Goal: Information Seeking & Learning: Find specific page/section

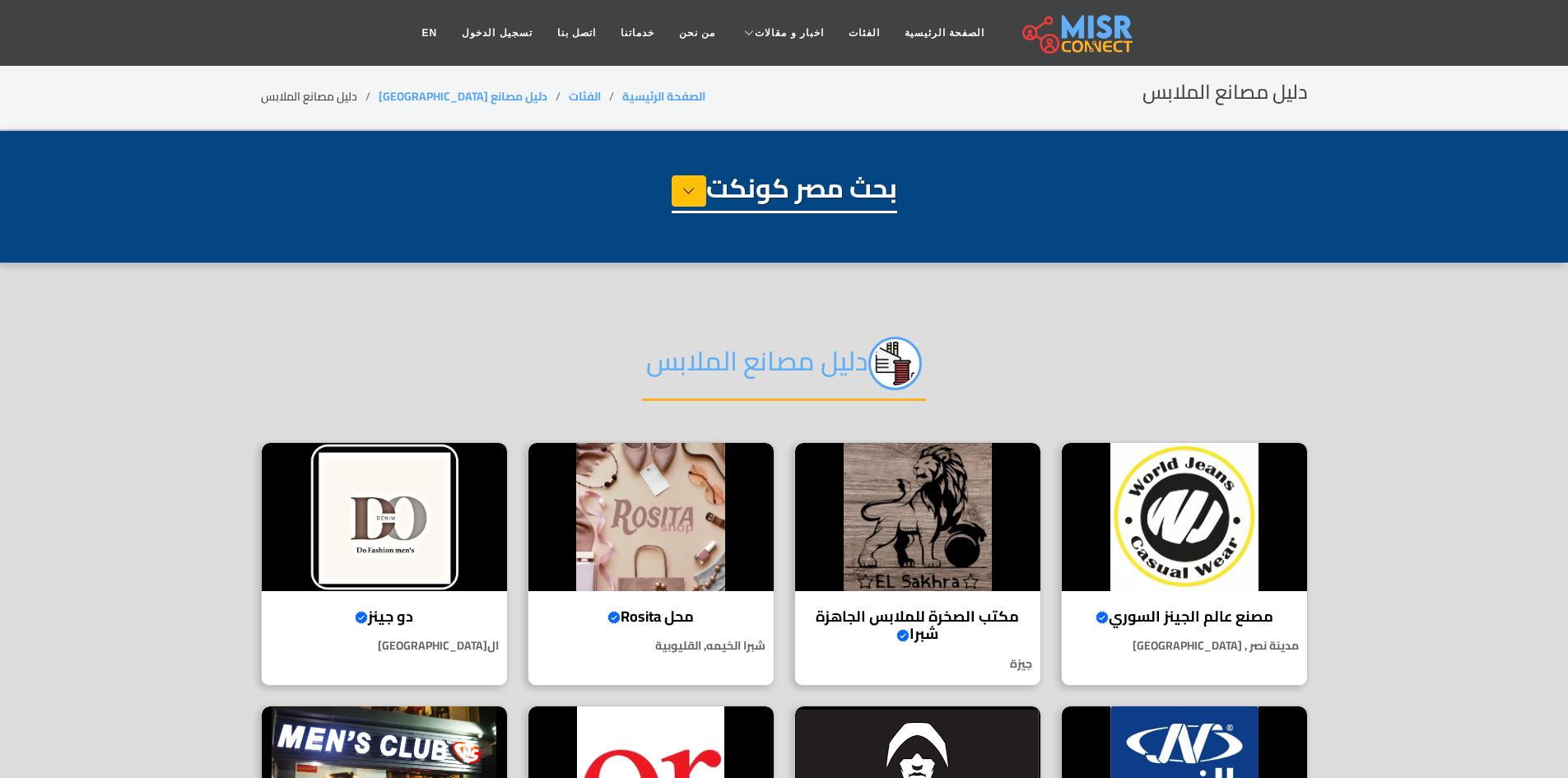
select select "**********"
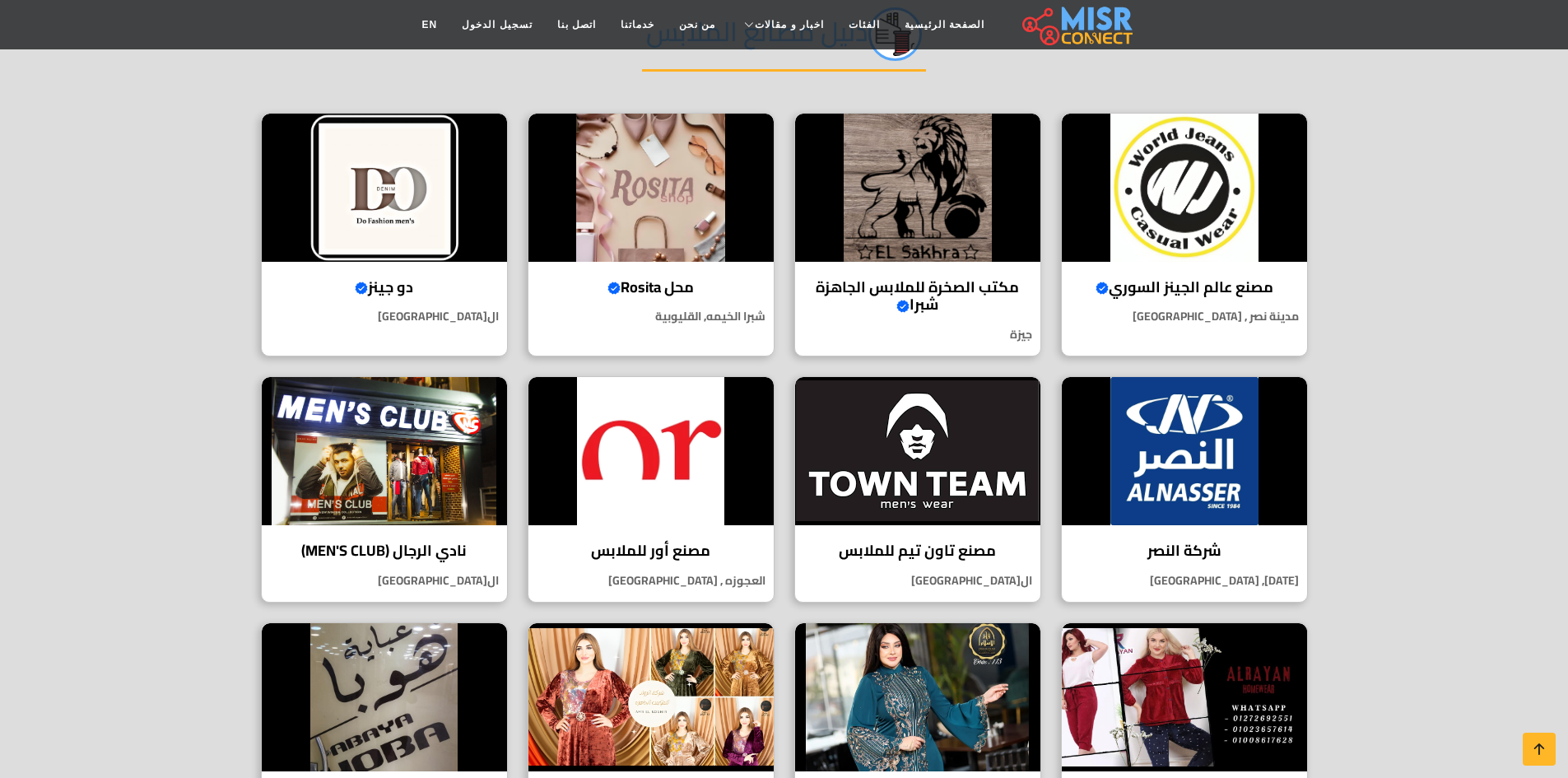
scroll to position [82, 0]
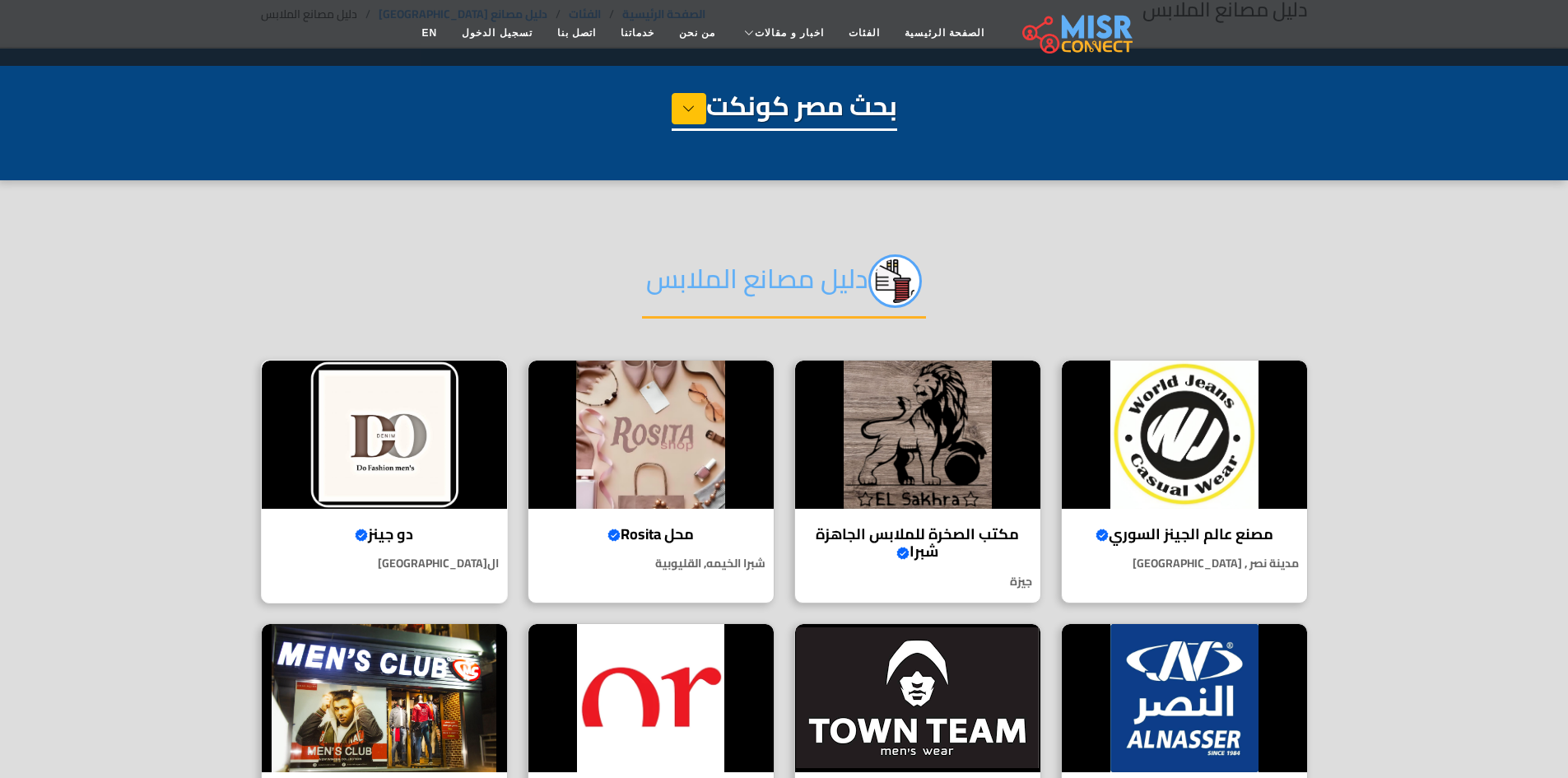
click at [416, 465] on img at bounding box center [384, 434] width 246 height 148
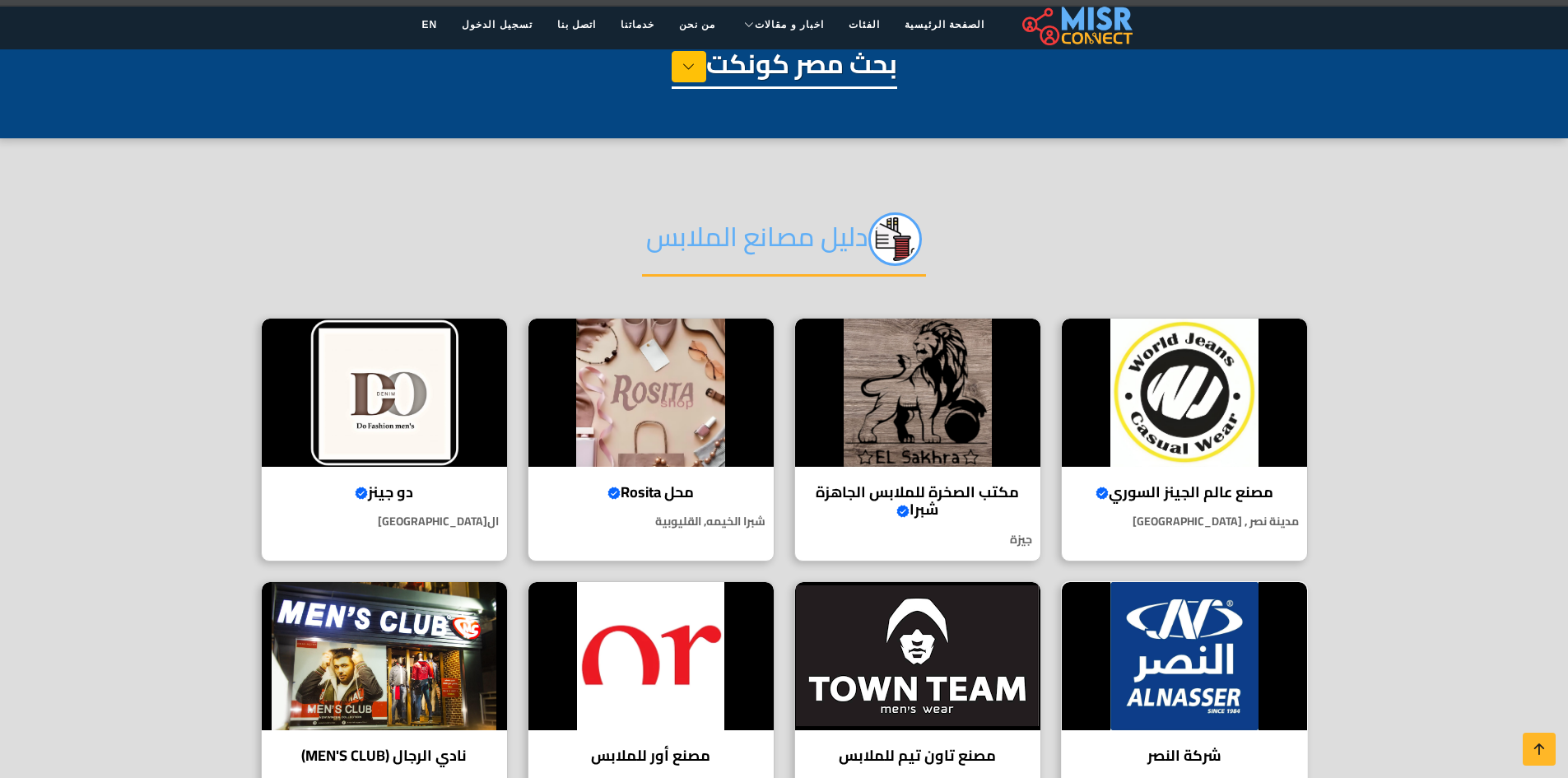
scroll to position [0, 0]
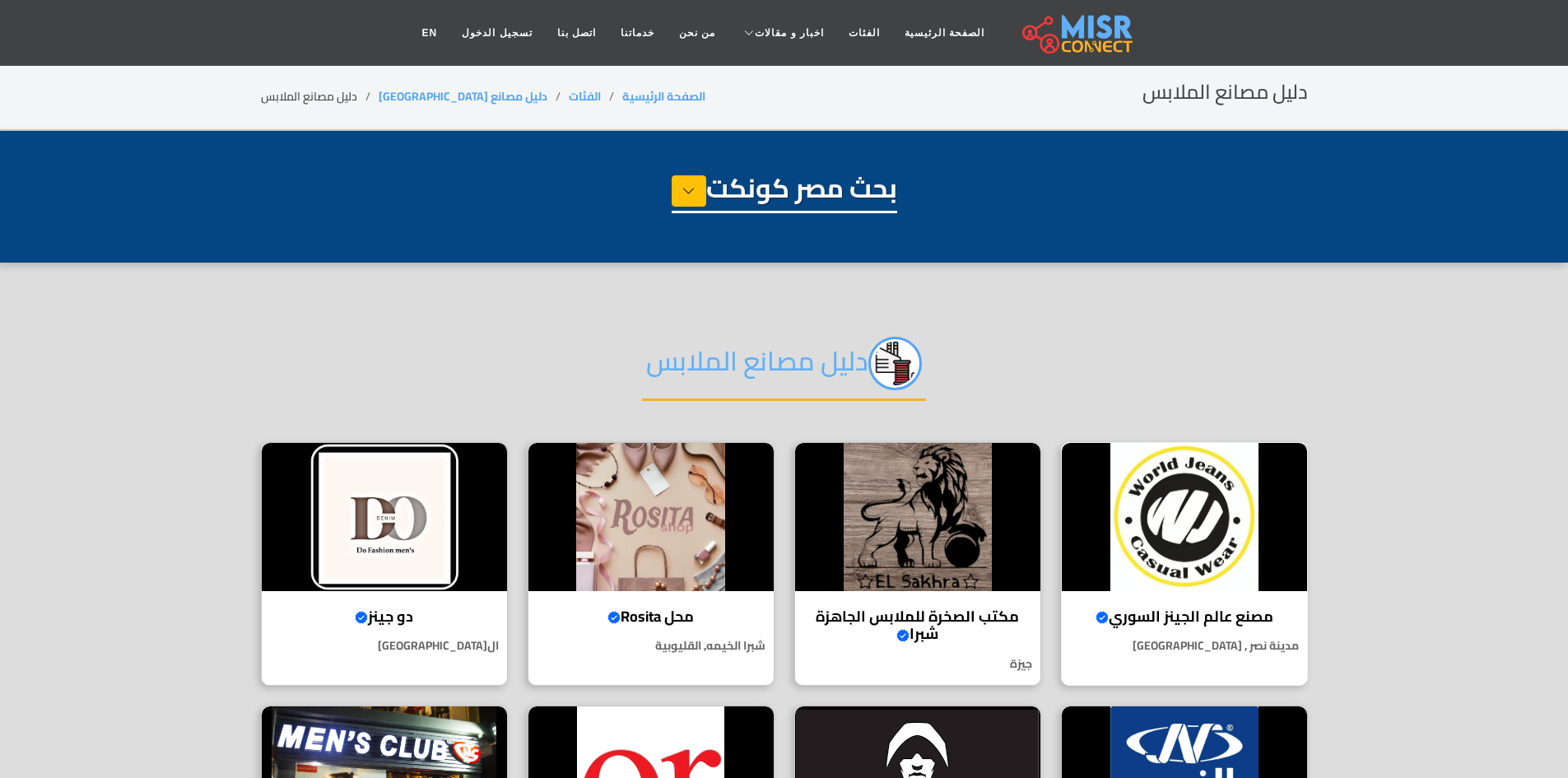
click at [1185, 550] on img at bounding box center [1184, 517] width 246 height 148
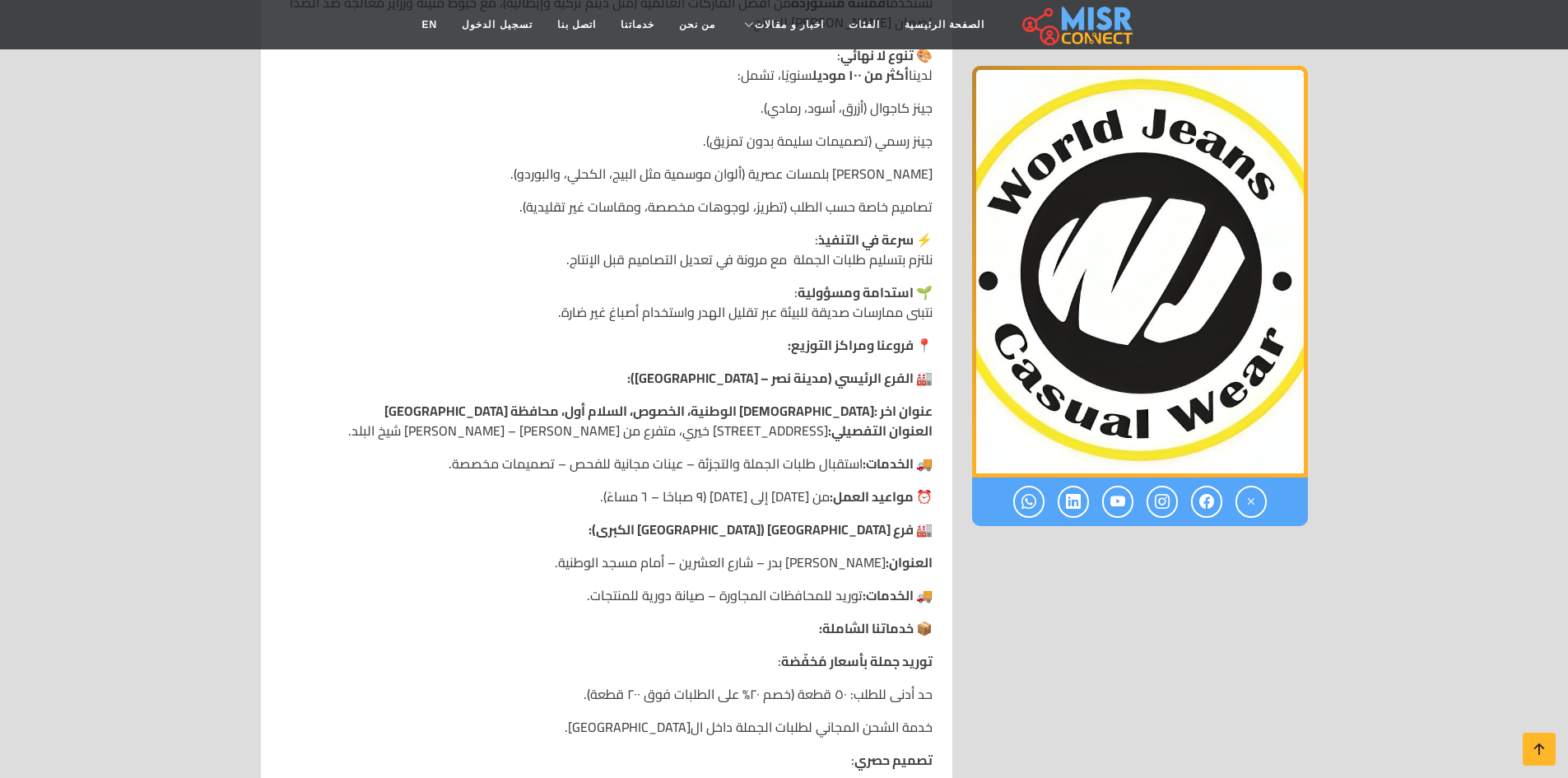
scroll to position [1152, 0]
